Goal: Book appointment/travel/reservation

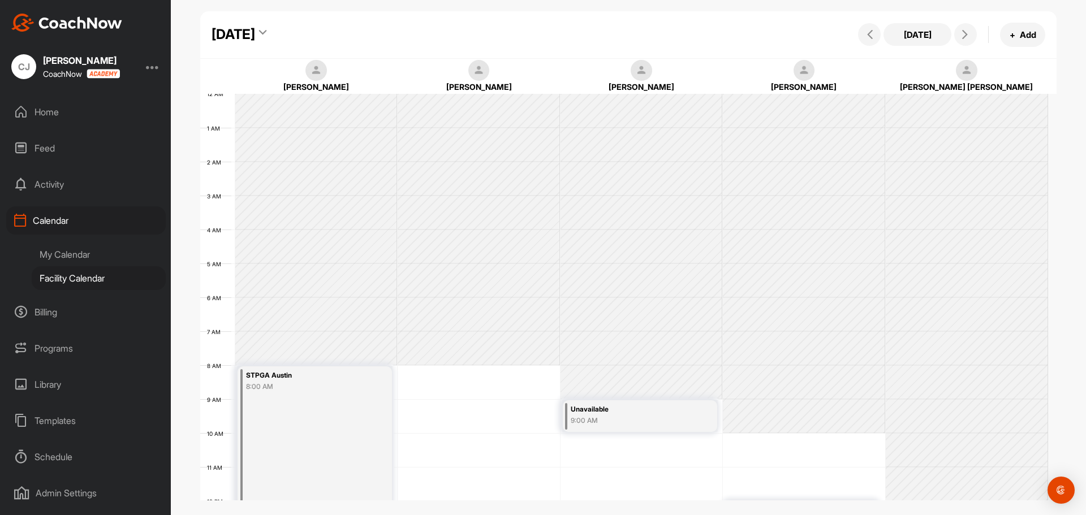
scroll to position [196, 0]
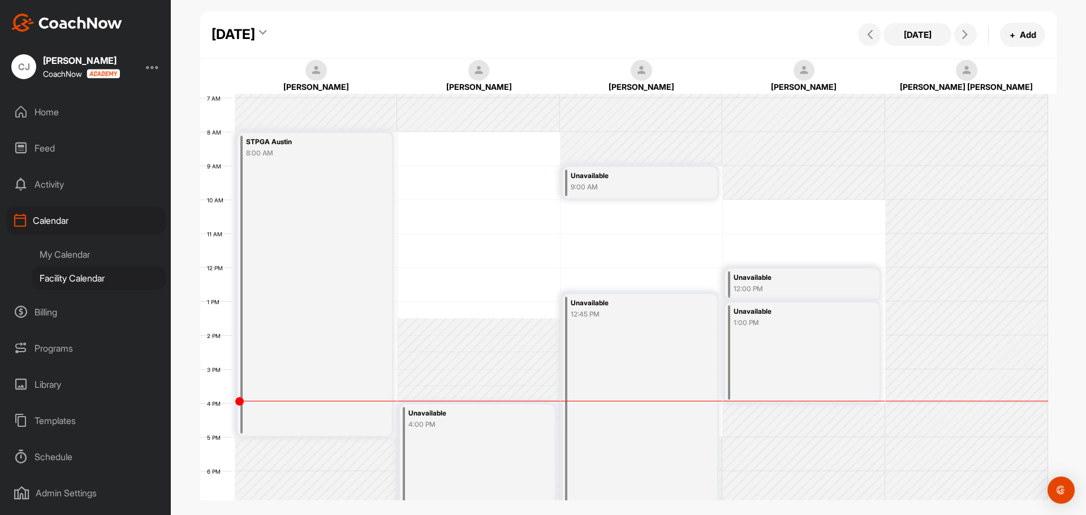
scroll to position [252, 0]
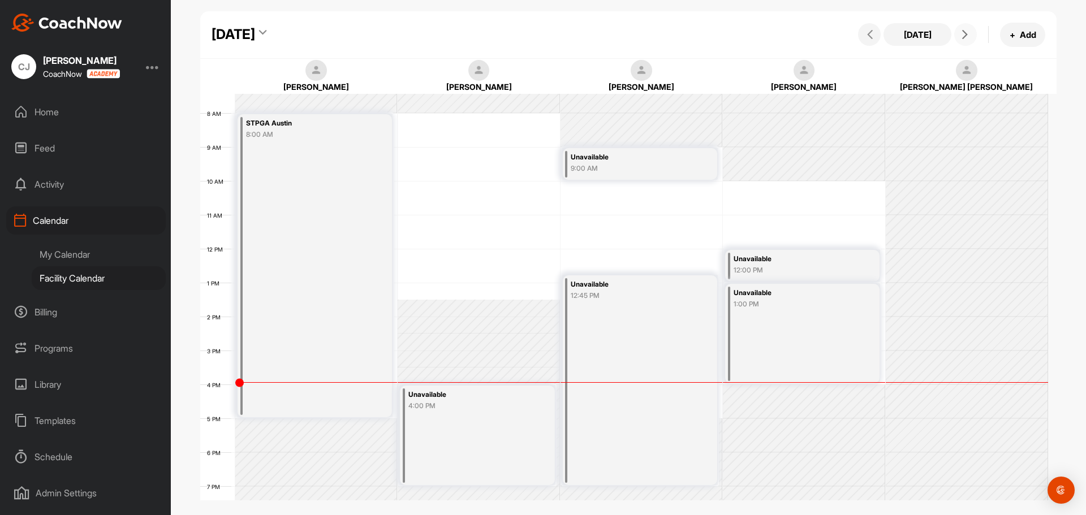
click at [973, 33] on button at bounding box center [965, 34] width 23 height 23
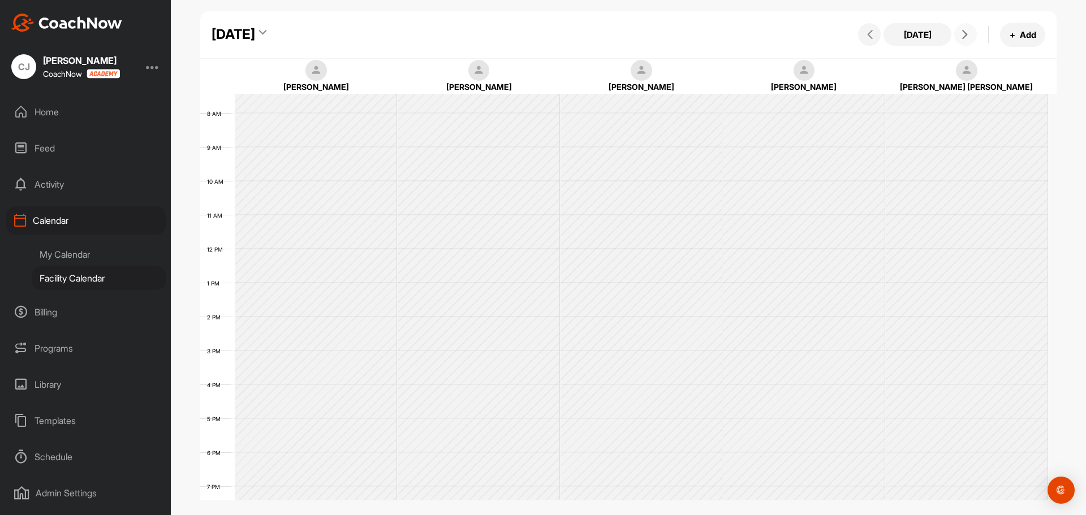
scroll to position [196, 0]
click at [973, 33] on button at bounding box center [965, 34] width 23 height 23
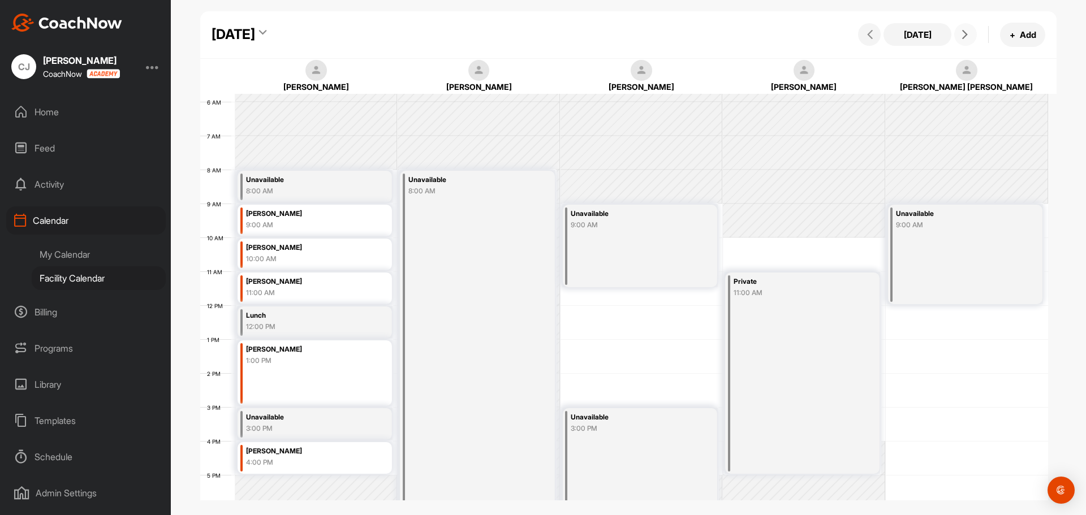
click at [617, 482] on div "Unavailable 3:00 PM" at bounding box center [640, 474] width 154 height 133
click at [695, 309] on icon at bounding box center [692, 310] width 13 height 12
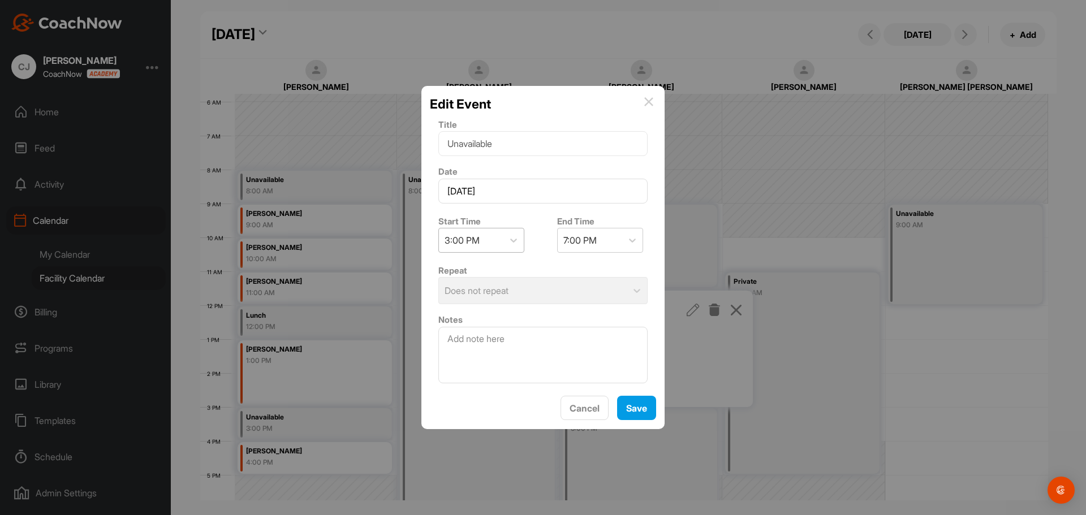
click at [500, 241] on div "3:00 PM" at bounding box center [471, 240] width 64 height 24
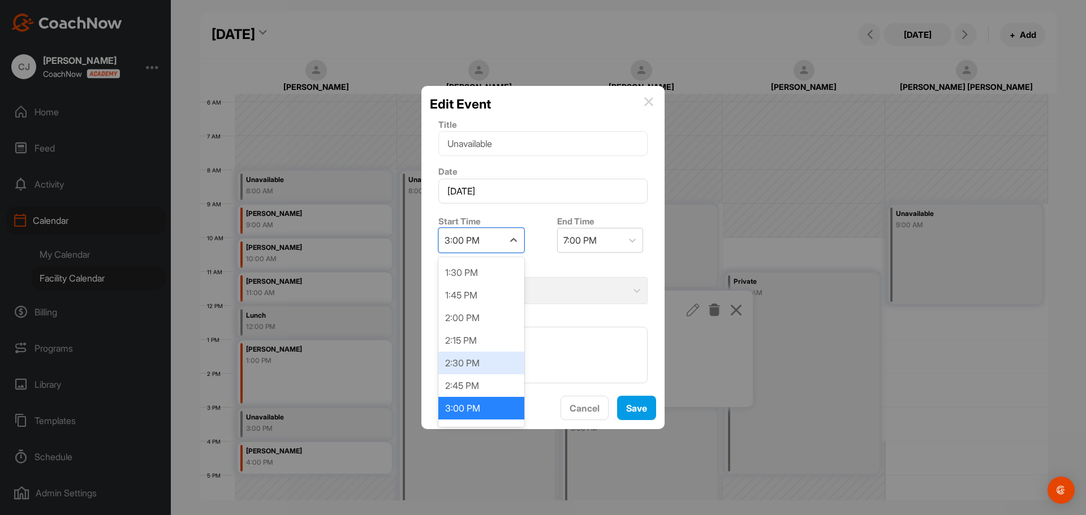
click at [487, 360] on div "2:30 PM" at bounding box center [481, 363] width 86 height 23
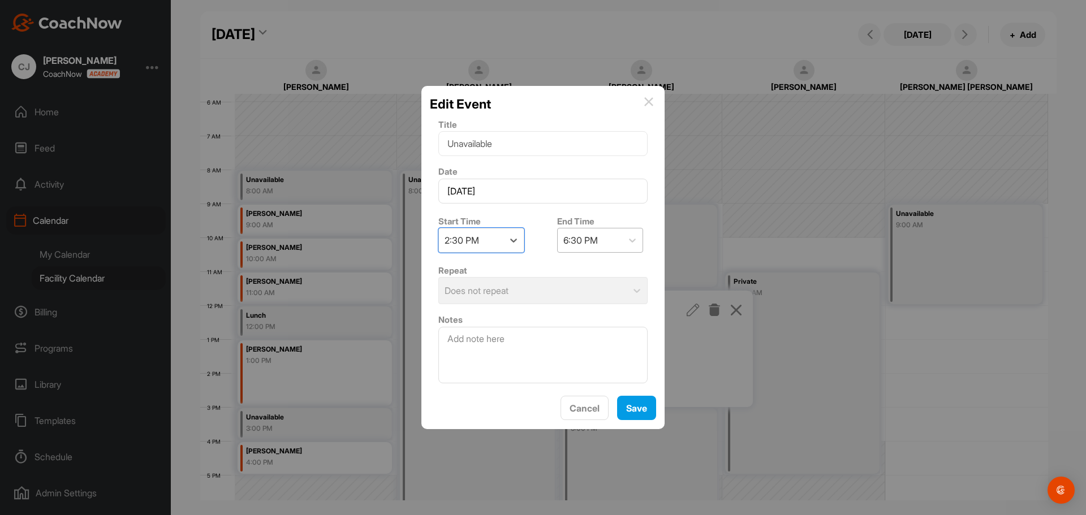
click at [563, 231] on div "6:30 PM" at bounding box center [589, 240] width 64 height 24
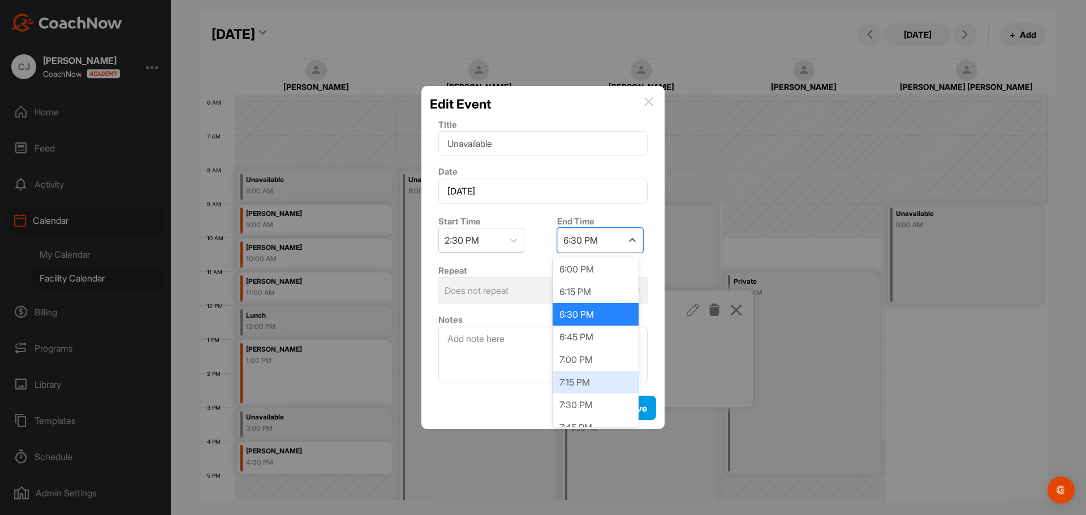
scroll to position [315, 0]
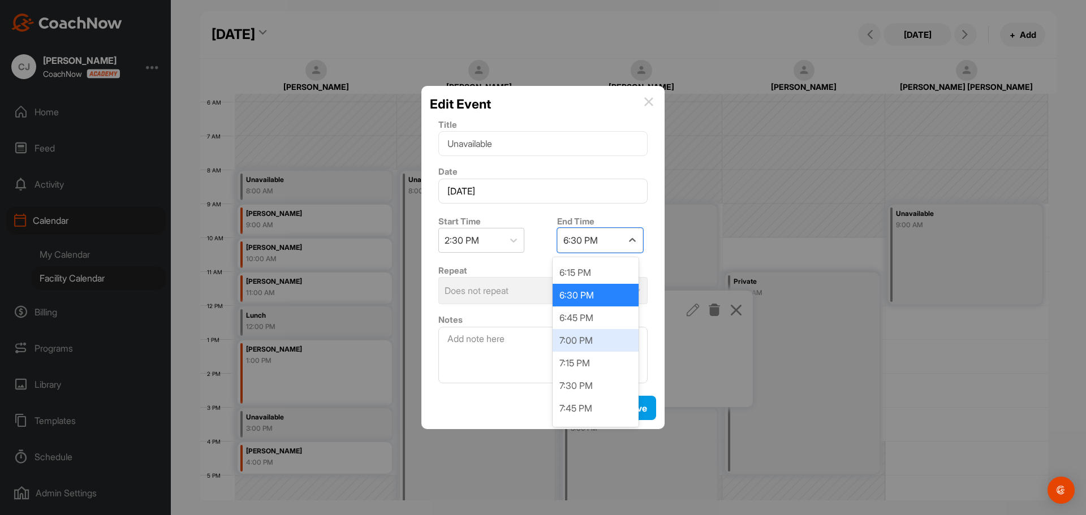
click at [593, 333] on div "7:00 PM" at bounding box center [595, 340] width 86 height 23
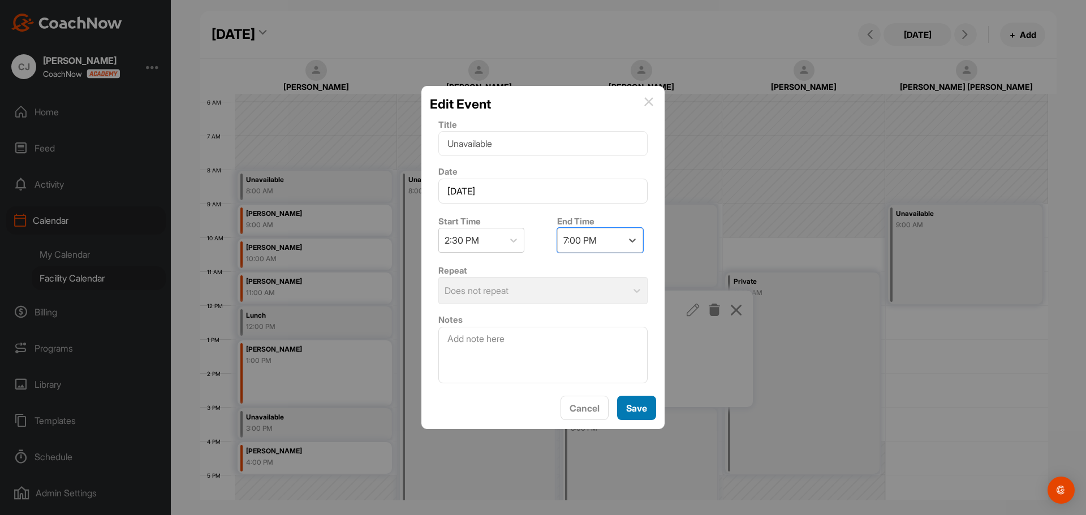
click at [636, 399] on button "Save" at bounding box center [636, 408] width 39 height 24
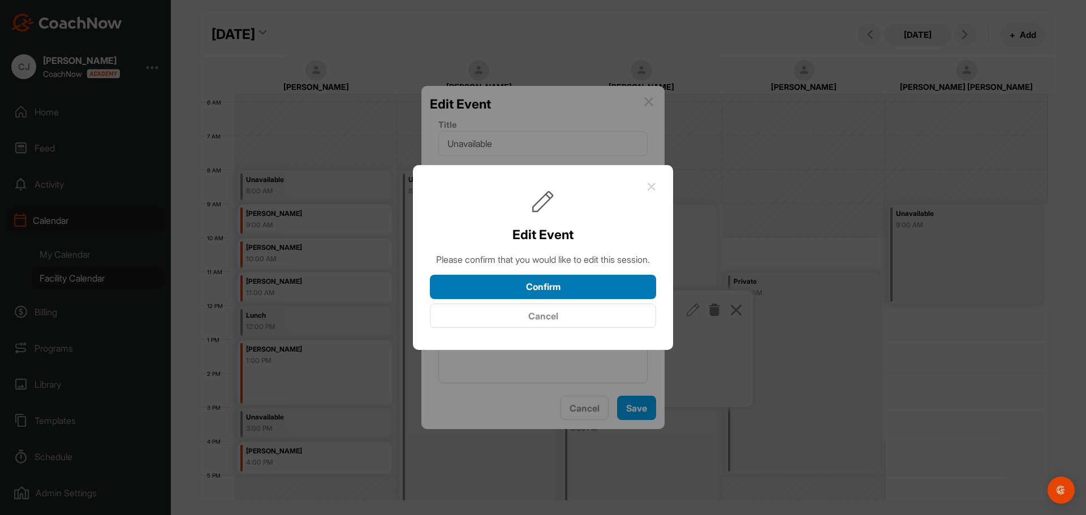
click at [605, 285] on button "Confirm" at bounding box center [543, 287] width 226 height 24
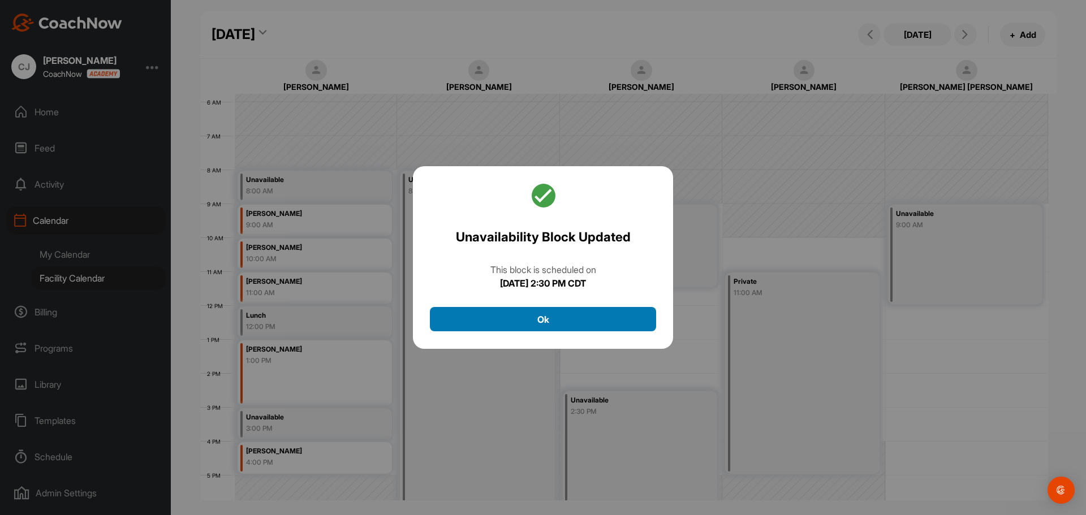
click at [595, 318] on button "Ok" at bounding box center [543, 319] width 226 height 24
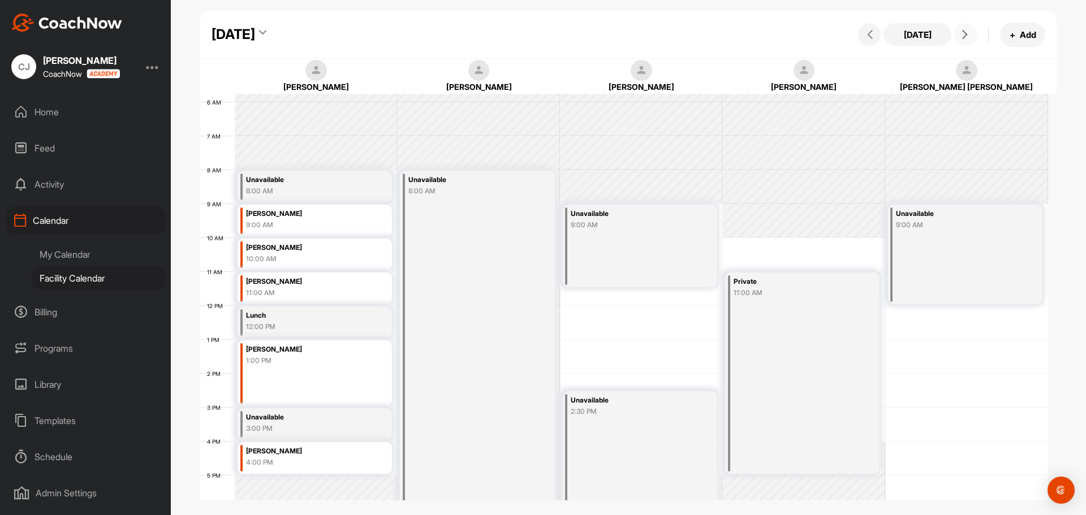
click at [958, 40] on button at bounding box center [965, 34] width 23 height 23
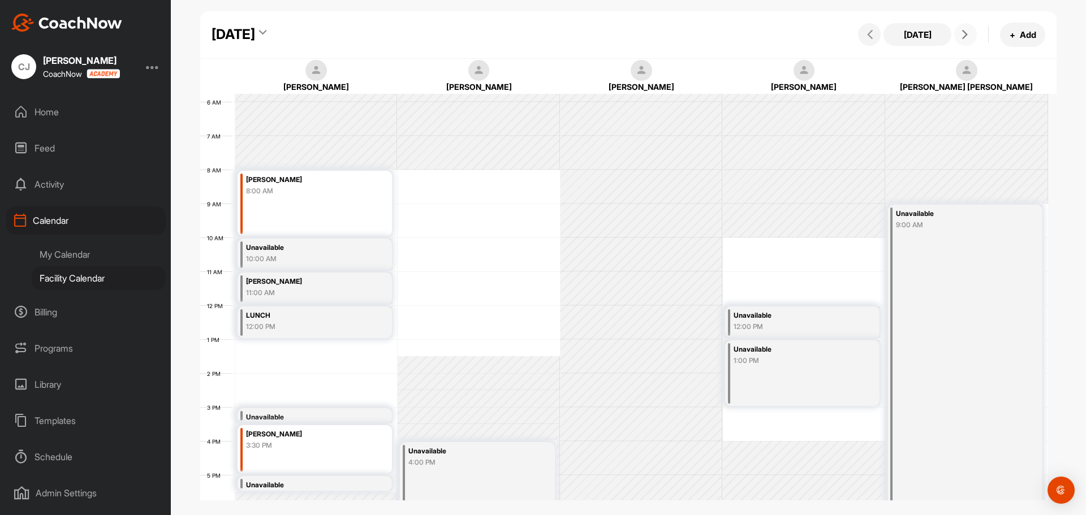
click at [959, 39] on button at bounding box center [965, 34] width 23 height 23
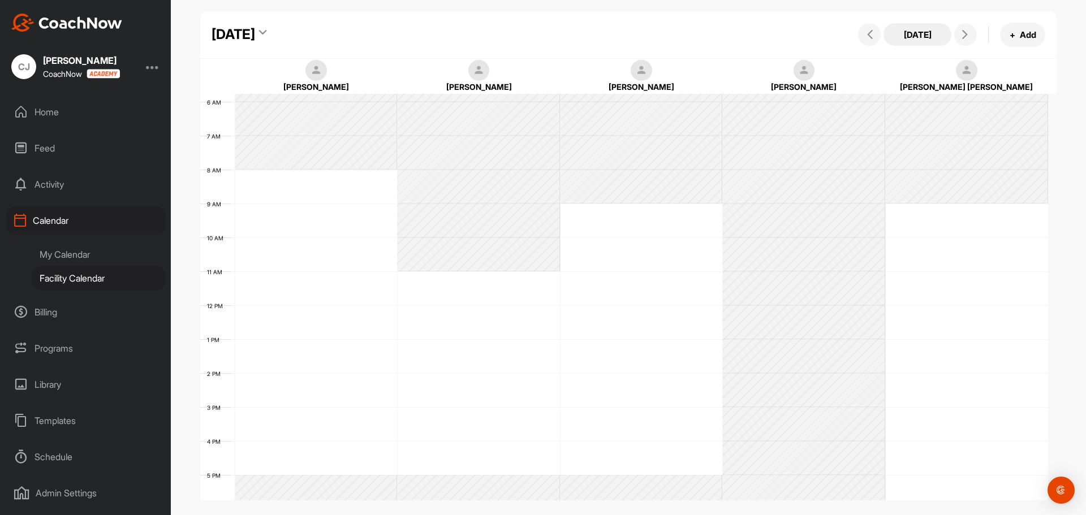
click at [919, 32] on button "[DATE]" at bounding box center [917, 34] width 68 height 23
